Goal: Check status: Check status

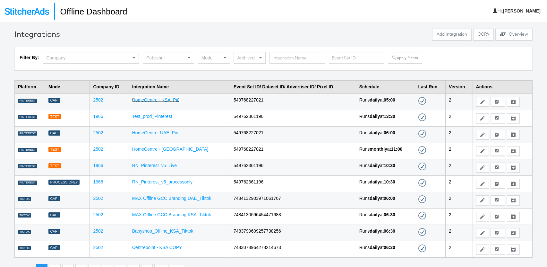
click at [154, 98] on link "HomeCentre - KSA_Pin" at bounding box center [156, 99] width 48 height 5
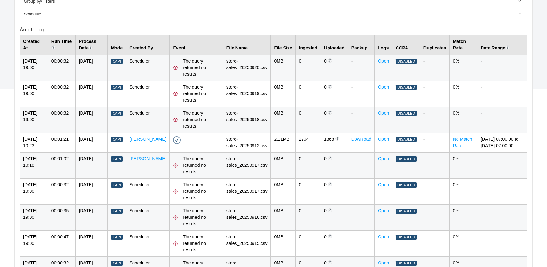
scroll to position [163, 0]
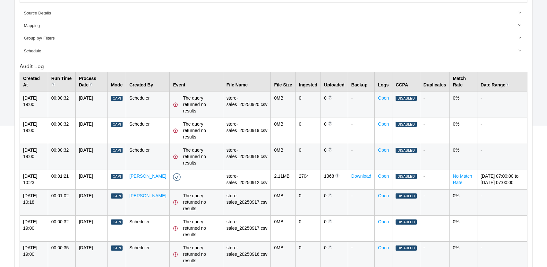
drag, startPoint x: 280, startPoint y: 98, endPoint x: 262, endPoint y: 99, distance: 17.7
click at [262, 99] on tr "21-Sep-2025 19:00 00:00:32 20-Sep-2025 Capi Scheduler The query returned no res…" at bounding box center [274, 104] width 508 height 26
click at [279, 111] on td "0 MB" at bounding box center [283, 104] width 25 height 26
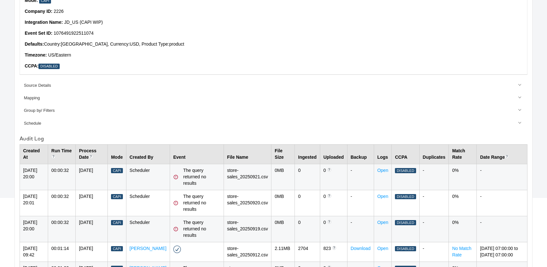
scroll to position [92, 0]
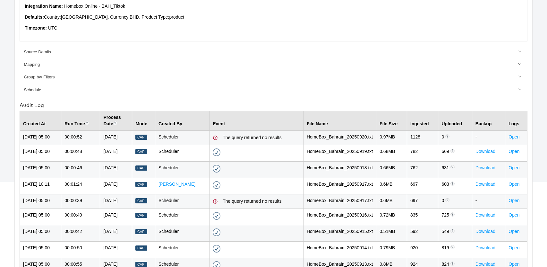
scroll to position [108, 0]
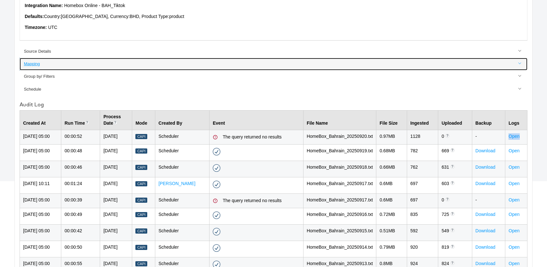
click at [491, 66] on div "Mapping" at bounding box center [274, 64] width 500 height 6
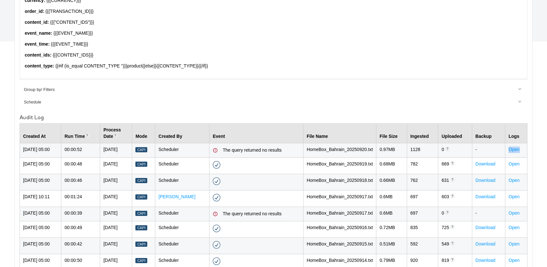
scroll to position [0, 0]
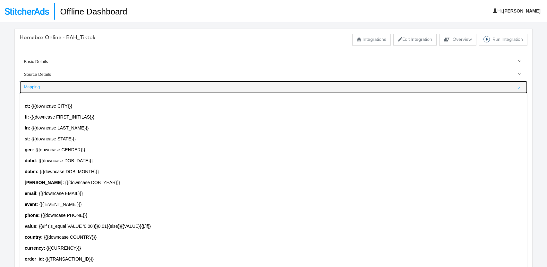
click at [35, 87] on div "Mapping" at bounding box center [274, 87] width 500 height 6
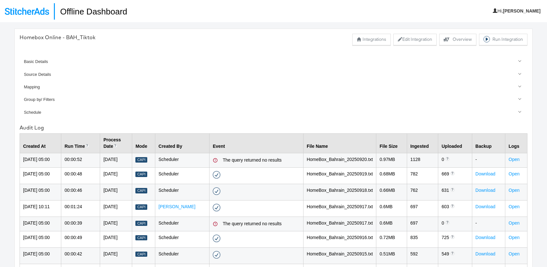
click at [530, 162] on div "Homebox Online - BAH_Tiktok Integrations Edit Integration Explore activity for …" at bounding box center [273, 185] width 518 height 312
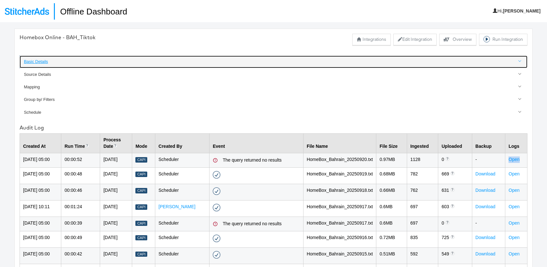
click at [33, 61] on div "Basic Details" at bounding box center [274, 62] width 500 height 6
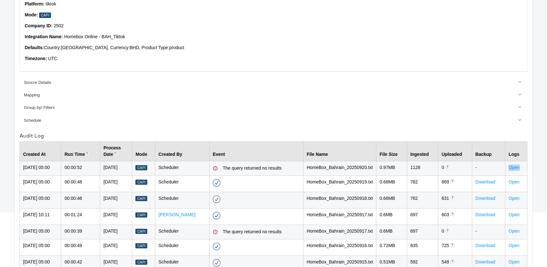
scroll to position [77, 0]
